Goal: Transaction & Acquisition: Purchase product/service

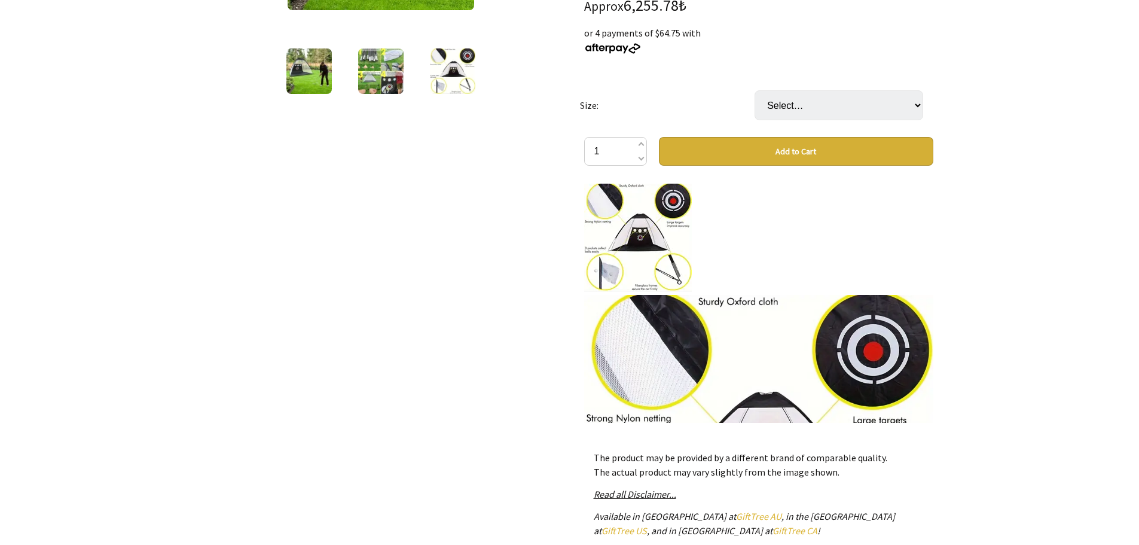
scroll to position [359, 0]
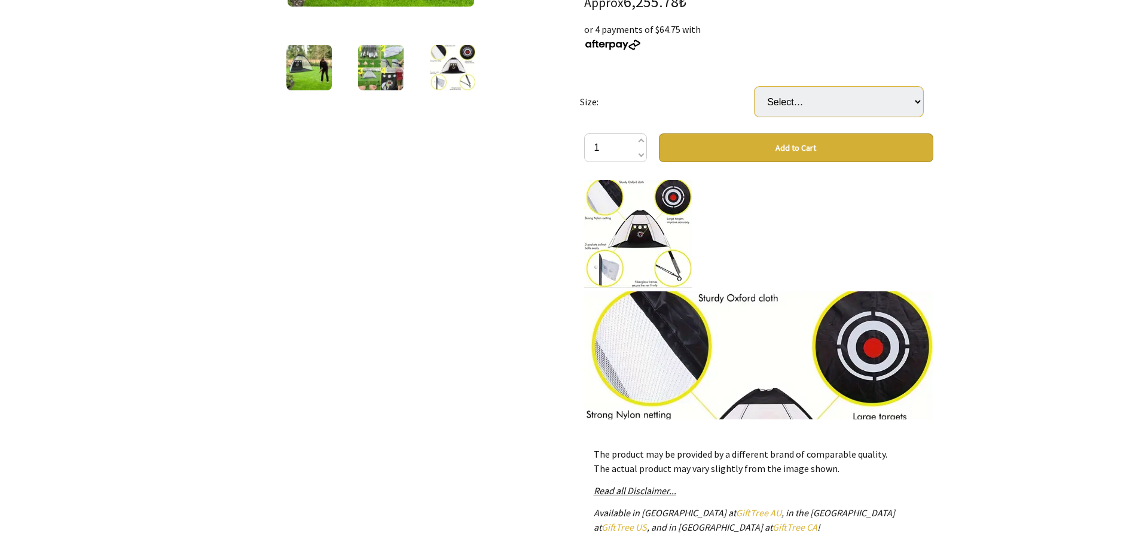
click at [810, 90] on select "Select… 3 Meters" at bounding box center [839, 102] width 169 height 30
select select "3 Meters"
click at [755, 87] on select "Select… 3 Meters" at bounding box center [839, 102] width 169 height 30
click at [807, 151] on button "Add to Cart" at bounding box center [796, 147] width 274 height 29
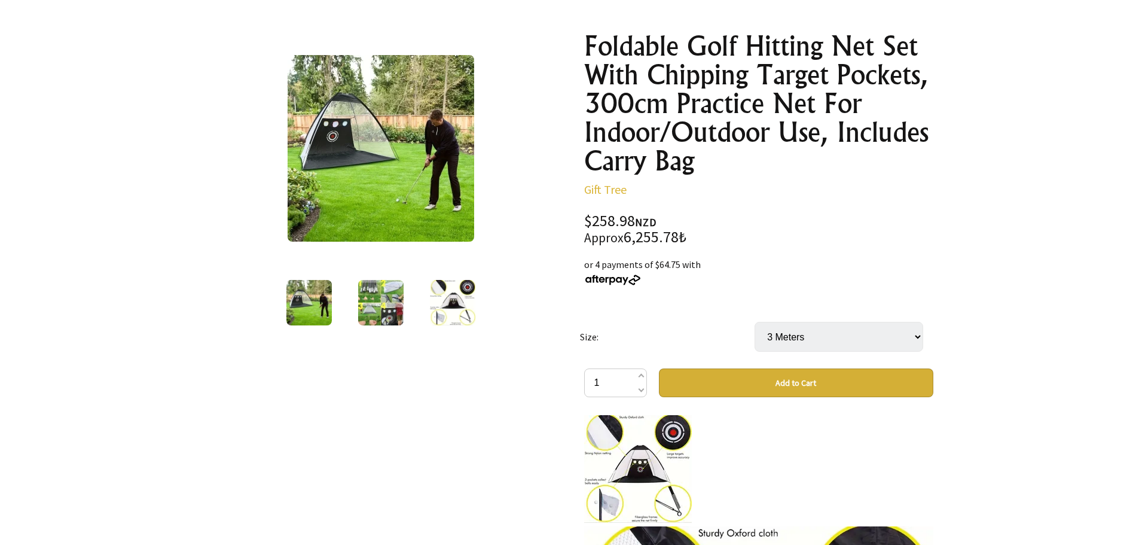
scroll to position [120, 0]
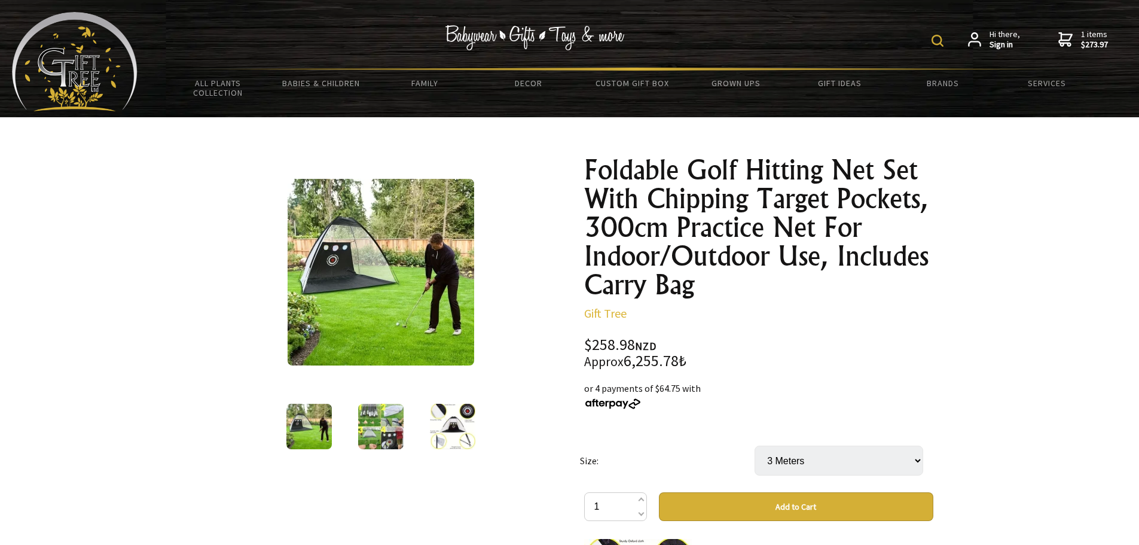
select select "3 Meters"
